Goal: Task Accomplishment & Management: Use online tool/utility

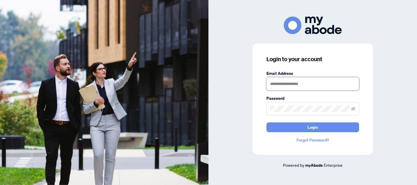
click at [305, 81] on input "text" at bounding box center [312, 83] width 93 height 13
type input "**********"
click at [266, 122] on button "Login" at bounding box center [312, 127] width 93 height 10
click at [353, 107] on icon "eye-invisible" at bounding box center [353, 108] width 4 height 3
click at [266, 122] on button "Login" at bounding box center [312, 127] width 93 height 10
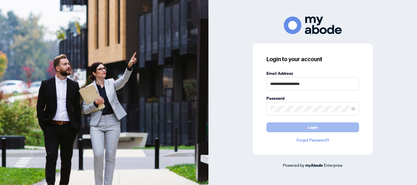
click at [333, 126] on button "Login" at bounding box center [312, 127] width 93 height 10
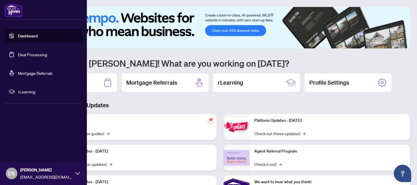
click at [25, 53] on link "Deal Processing" at bounding box center [32, 54] width 29 height 5
